Goal: Find specific page/section: Find specific page/section

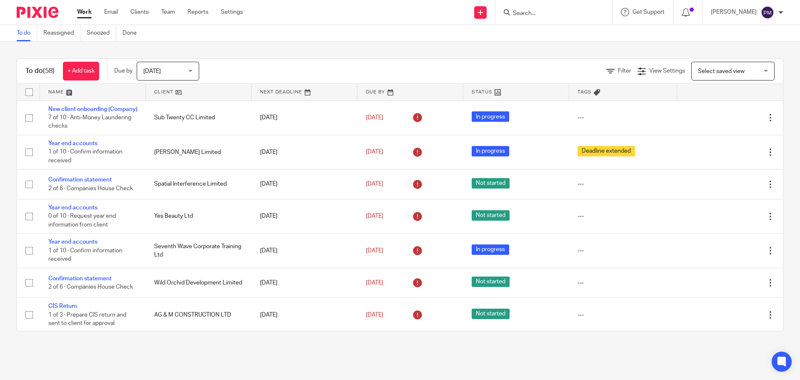
click at [546, 18] on div at bounding box center [554, 12] width 117 height 25
click at [546, 13] on input "Search" at bounding box center [549, 14] width 75 height 8
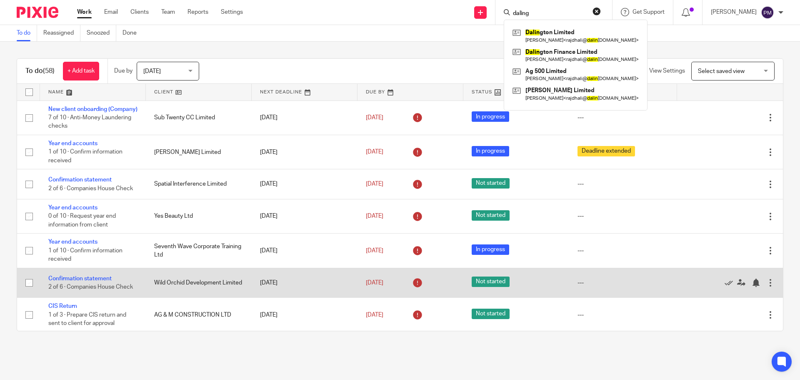
type input "daling"
click button "submit" at bounding box center [0, 0] width 0 height 0
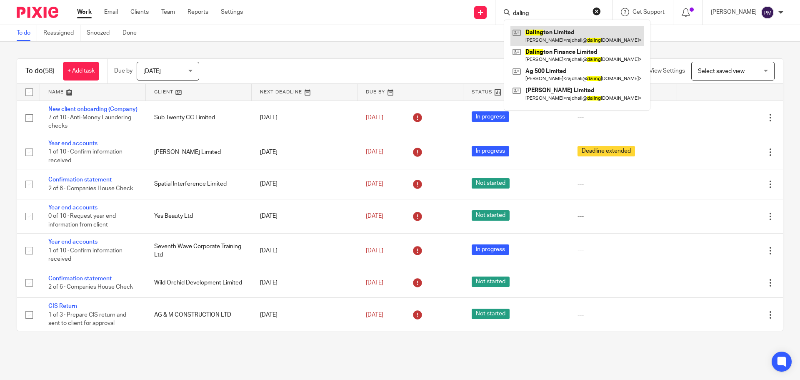
click at [596, 34] on link at bounding box center [577, 35] width 133 height 19
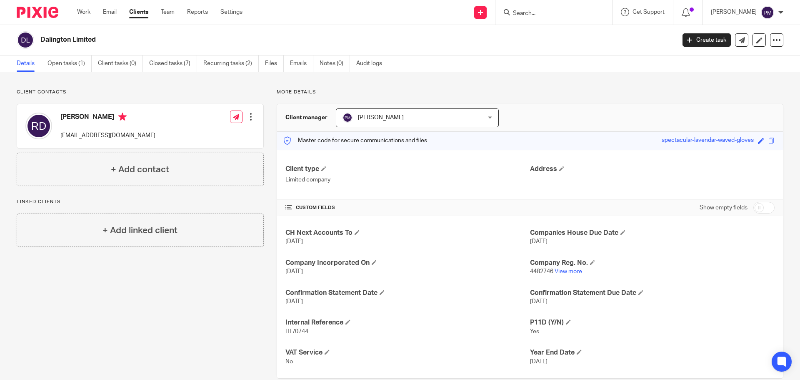
drag, startPoint x: 100, startPoint y: 39, endPoint x: 38, endPoint y: 36, distance: 62.2
click at [38, 36] on div "Dalington Limited" at bounding box center [344, 40] width 654 height 18
copy h2 "Dalington Limited"
